Goal: Information Seeking & Learning: Learn about a topic

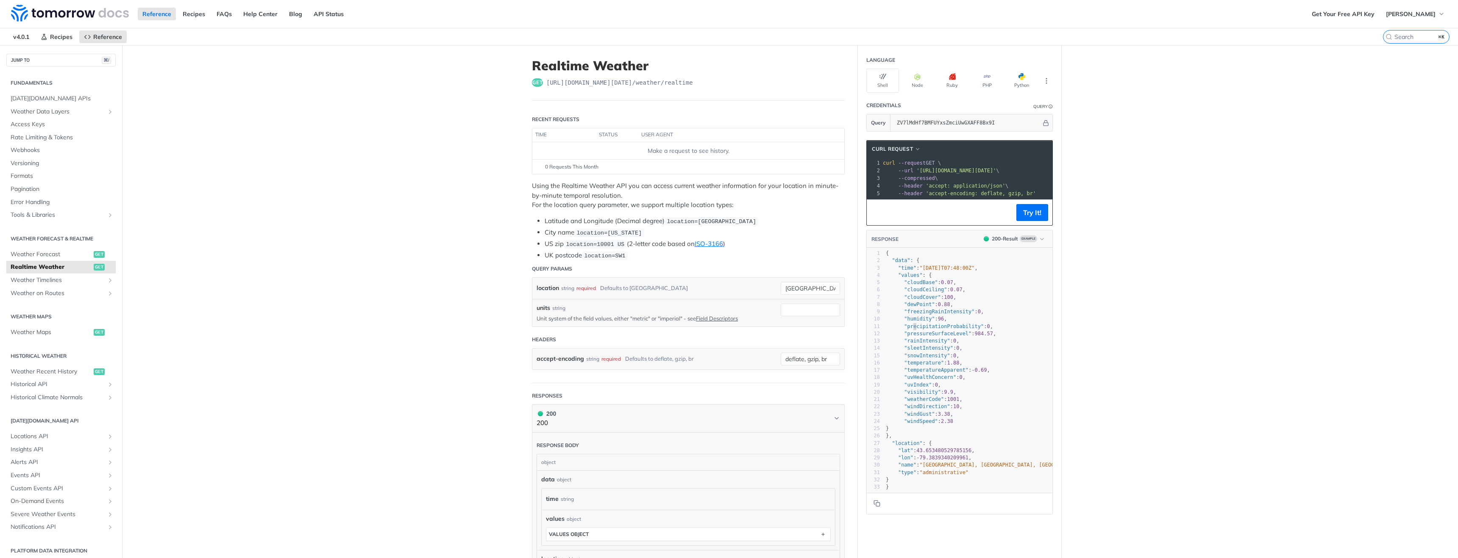
click at [912, 325] on span ""precipitationProbability"" at bounding box center [944, 327] width 80 height 6
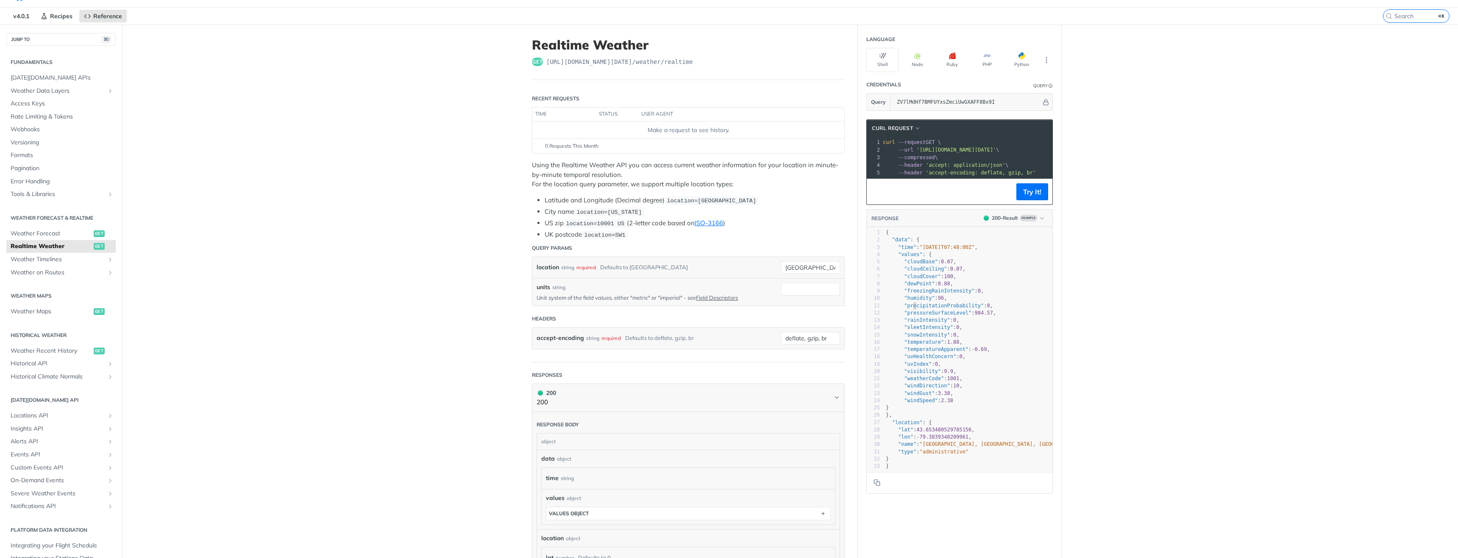
scroll to position [36, 0]
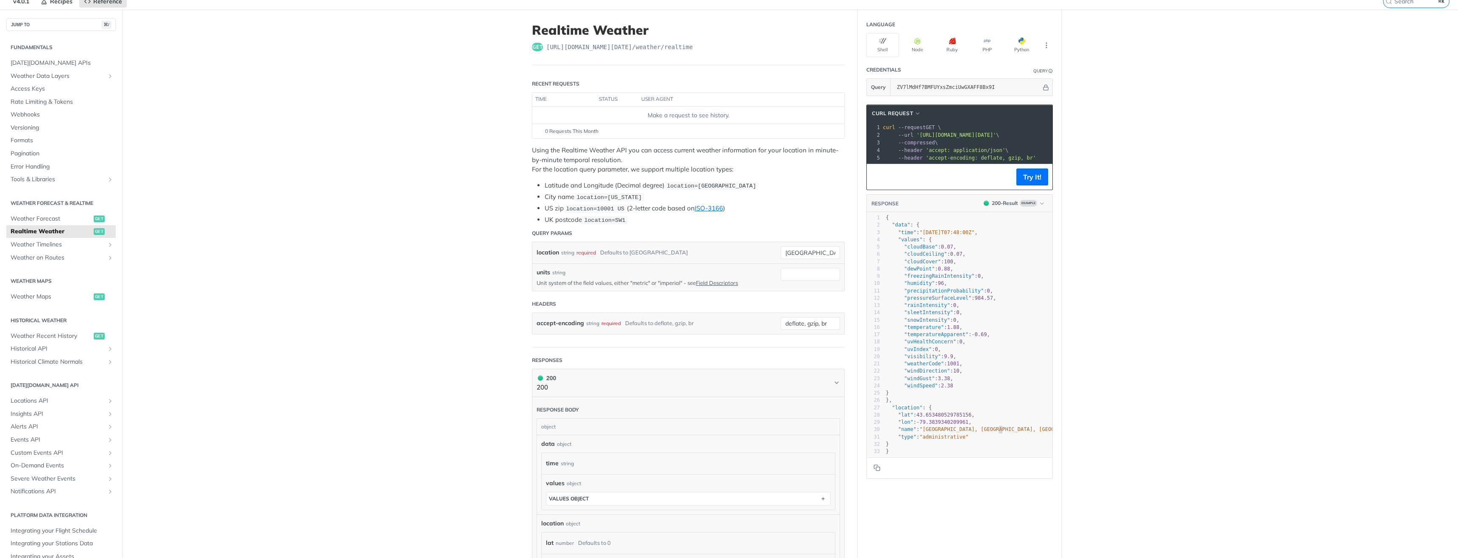
click at [998, 431] on span ""[GEOGRAPHIC_DATA], [GEOGRAPHIC_DATA], [GEOGRAPHIC_DATA], [GEOGRAPHIC_DATA], [G…" at bounding box center [1064, 430] width 291 height 6
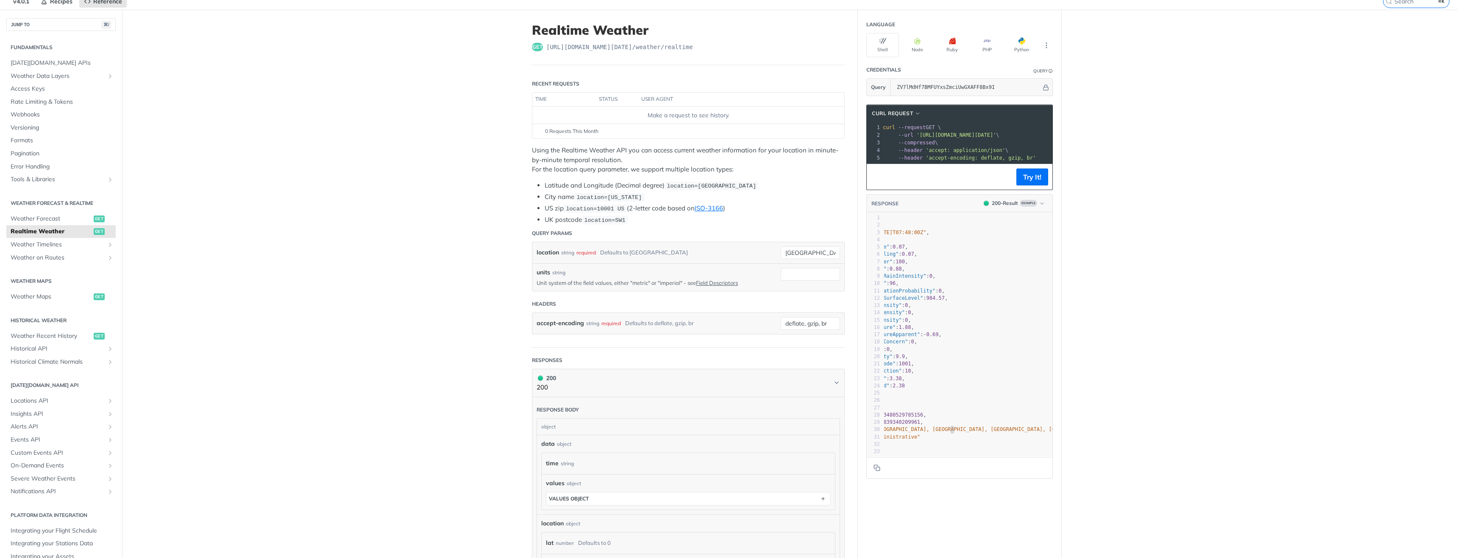
scroll to position [0, 49]
click at [956, 425] on pre ""lon" : - 79.3839340209961 ," at bounding box center [943, 422] width 217 height 7
click at [941, 431] on span ""[GEOGRAPHIC_DATA], [GEOGRAPHIC_DATA], [GEOGRAPHIC_DATA], [GEOGRAPHIC_DATA], [G…" at bounding box center [1015, 430] width 291 height 6
click at [58, 221] on span "Weather Forecast" at bounding box center [51, 219] width 81 height 8
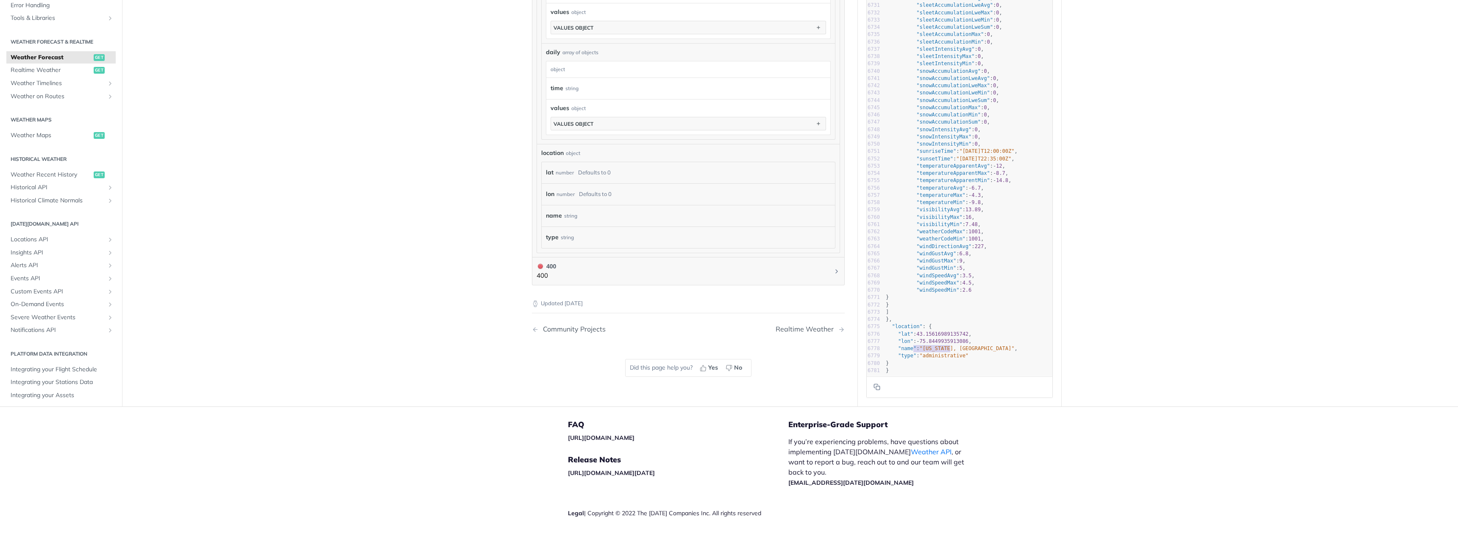
type textarea "[US_STATE]"
drag, startPoint x: 951, startPoint y: 347, endPoint x: 926, endPoint y: 346, distance: 25.0
click at [926, 346] on span ""[US_STATE], [GEOGRAPHIC_DATA]"" at bounding box center [966, 349] width 95 height 6
click at [964, 346] on span ""[US_STATE], [GEOGRAPHIC_DATA]"" at bounding box center [966, 349] width 95 height 6
click at [949, 347] on span ""[US_STATE], [GEOGRAPHIC_DATA]"" at bounding box center [966, 349] width 95 height 6
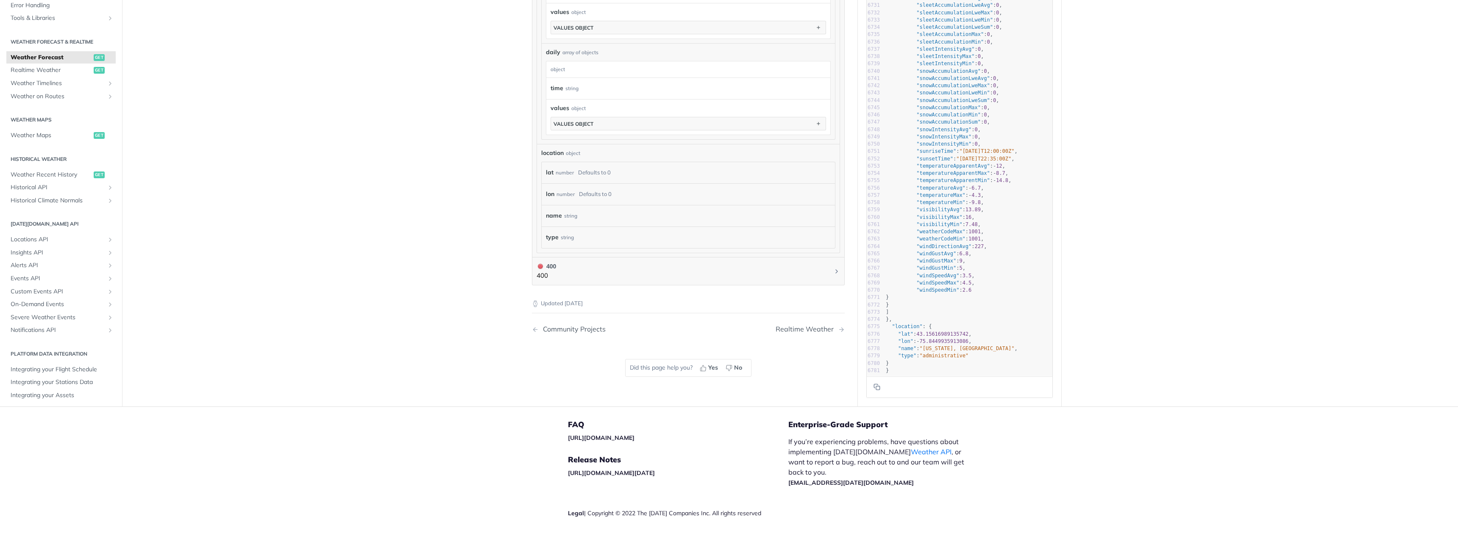
click at [934, 346] on span ""[US_STATE], [GEOGRAPHIC_DATA]"" at bounding box center [966, 349] width 95 height 6
click at [945, 346] on span ""[US_STATE], [GEOGRAPHIC_DATA]"" at bounding box center [966, 349] width 95 height 6
type textarea "[US_STATE]"
drag, startPoint x: 949, startPoint y: 347, endPoint x: 926, endPoint y: 349, distance: 23.8
click at [926, 349] on span ""[US_STATE], [GEOGRAPHIC_DATA]"" at bounding box center [966, 349] width 95 height 6
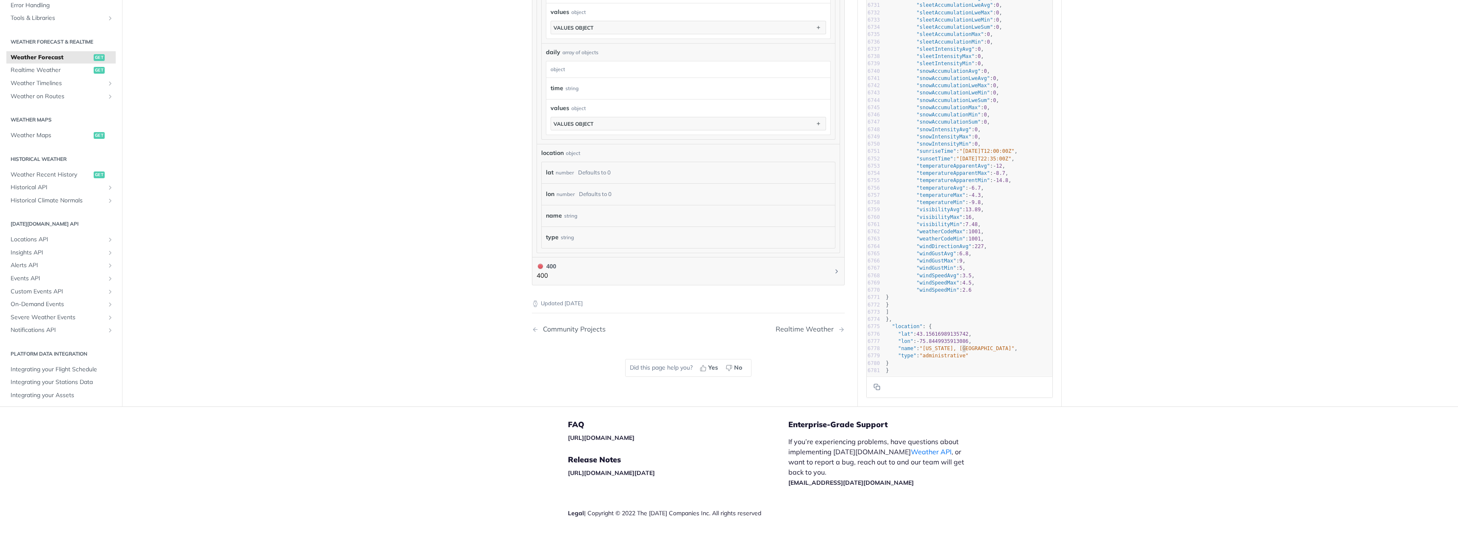
click at [962, 348] on span ""[US_STATE], [GEOGRAPHIC_DATA]"" at bounding box center [966, 349] width 95 height 6
type textarea ""location": { "[GEOGRAPHIC_DATA], "name": "[US_STATE], [GEOGRAPHIC_DATA]", "typ…"
drag, startPoint x: 898, startPoint y: 362, endPoint x: 872, endPoint y: 328, distance: 42.9
click at [884, 328] on div "6698 "humidityAvg" : 66 , 6699 "humidityMax" : 76 , 6700 "humidityMin" : 57 , 6…" at bounding box center [968, 68] width 168 height 614
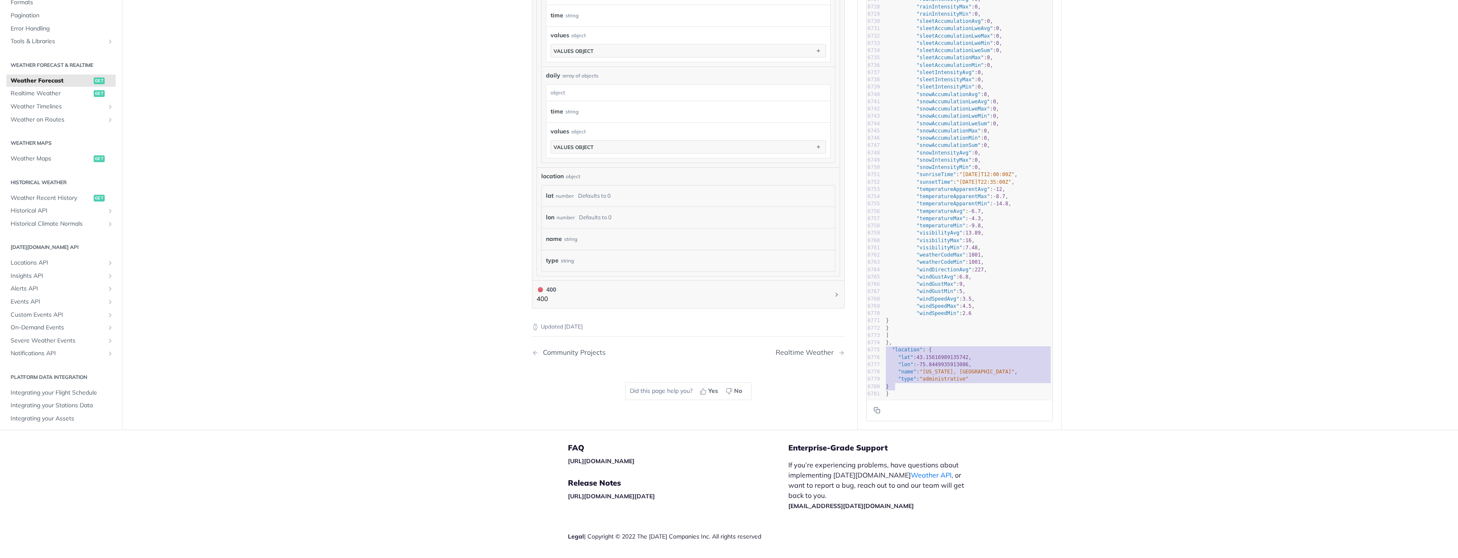
scroll to position [665, 0]
